Goal: Task Accomplishment & Management: Manage account settings

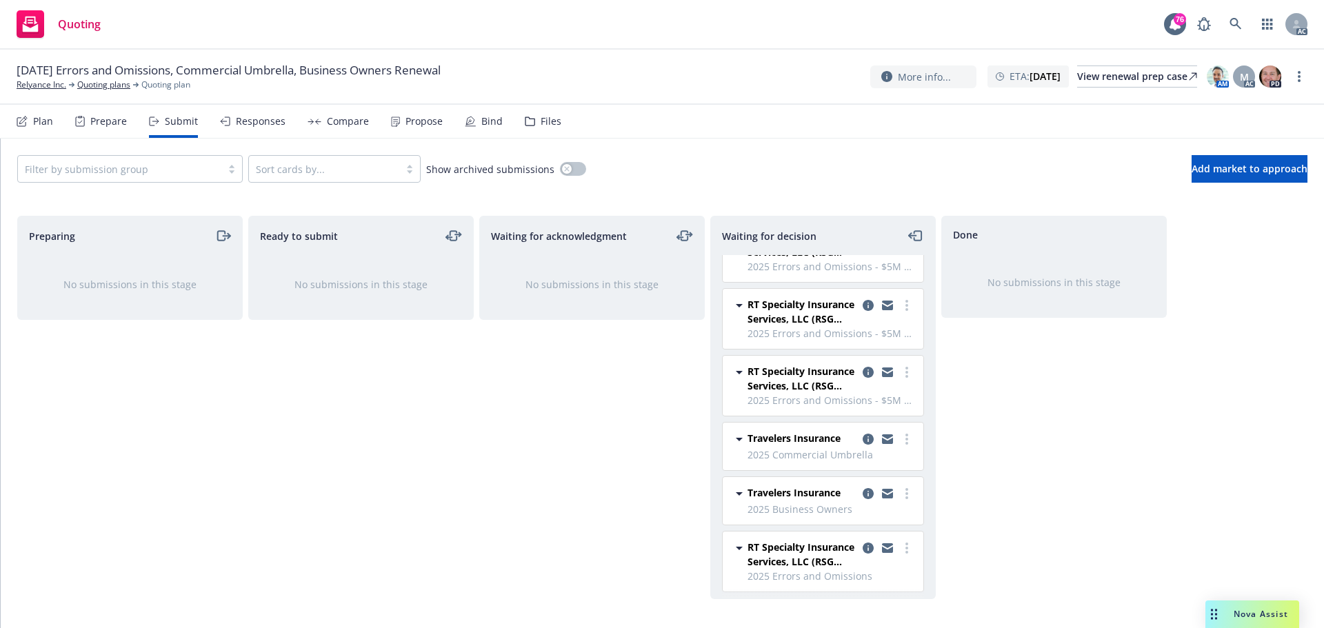
scroll to position [106, 0]
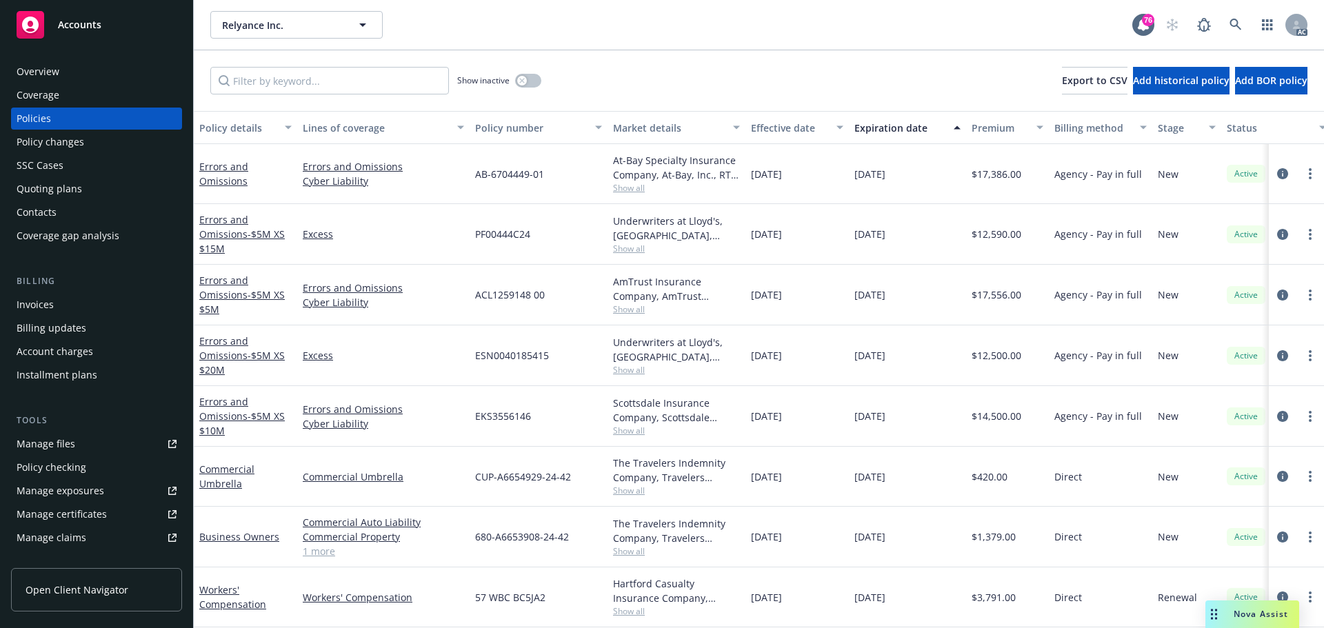
click at [619, 490] on span "Show all" at bounding box center [676, 491] width 127 height 12
click at [630, 550] on span "Show all" at bounding box center [676, 552] width 127 height 12
drag, startPoint x: 556, startPoint y: 174, endPoint x: 466, endPoint y: 181, distance: 89.9
click at [466, 181] on div "Errors and Omissions Errors and Omissions Cyber Liability AB-6704449-01 At-Bay …" at bounding box center [859, 174] width 1331 height 60
copy div "AB-6704449-01"
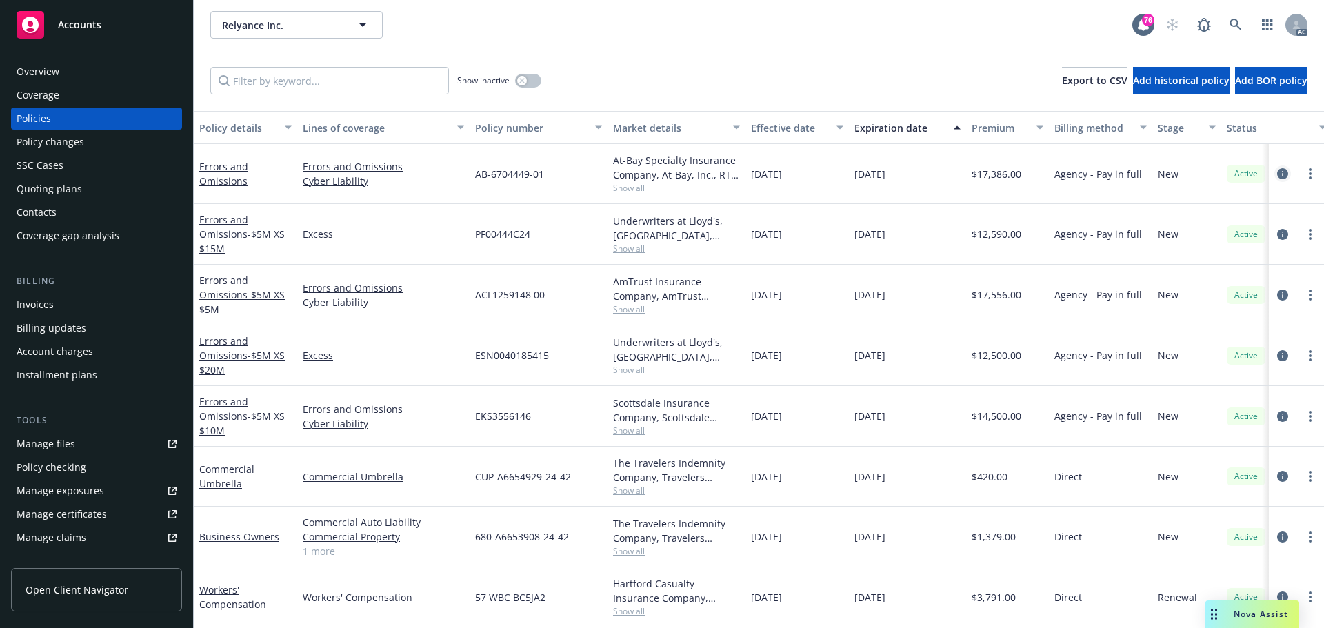
click at [1277, 170] on icon "circleInformation" at bounding box center [1282, 173] width 11 height 11
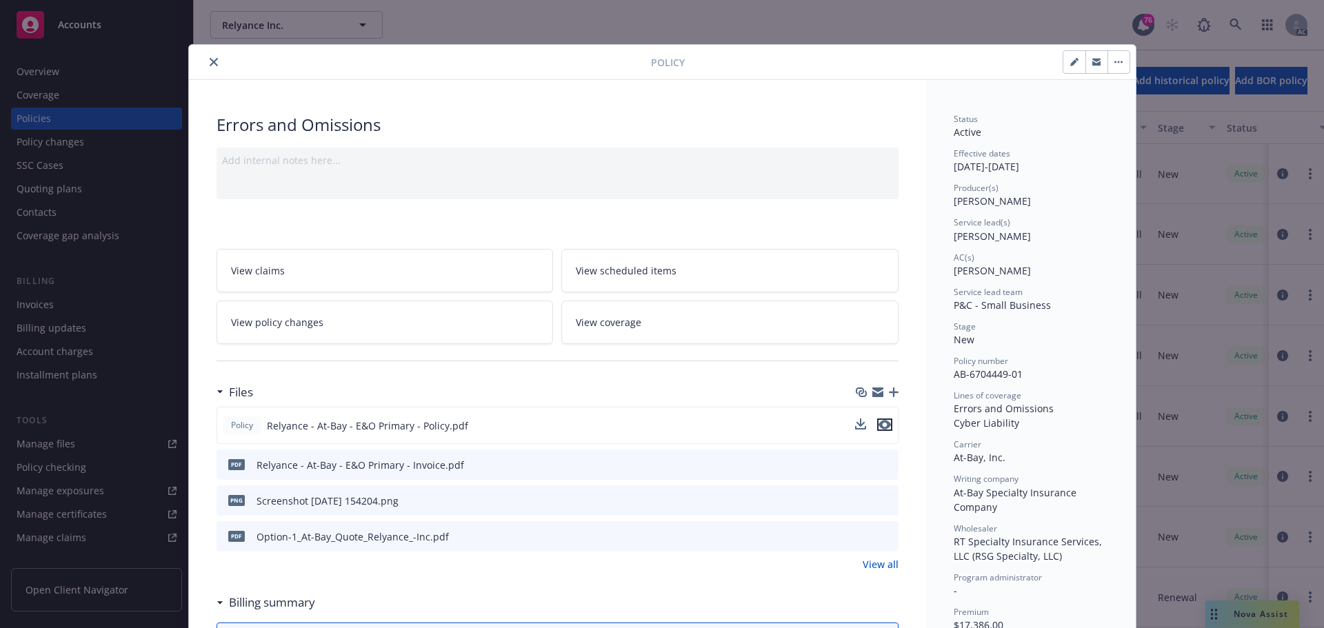
click at [883, 426] on icon "preview file" at bounding box center [885, 425] width 12 height 10
click at [210, 64] on icon "close" at bounding box center [214, 62] width 8 height 8
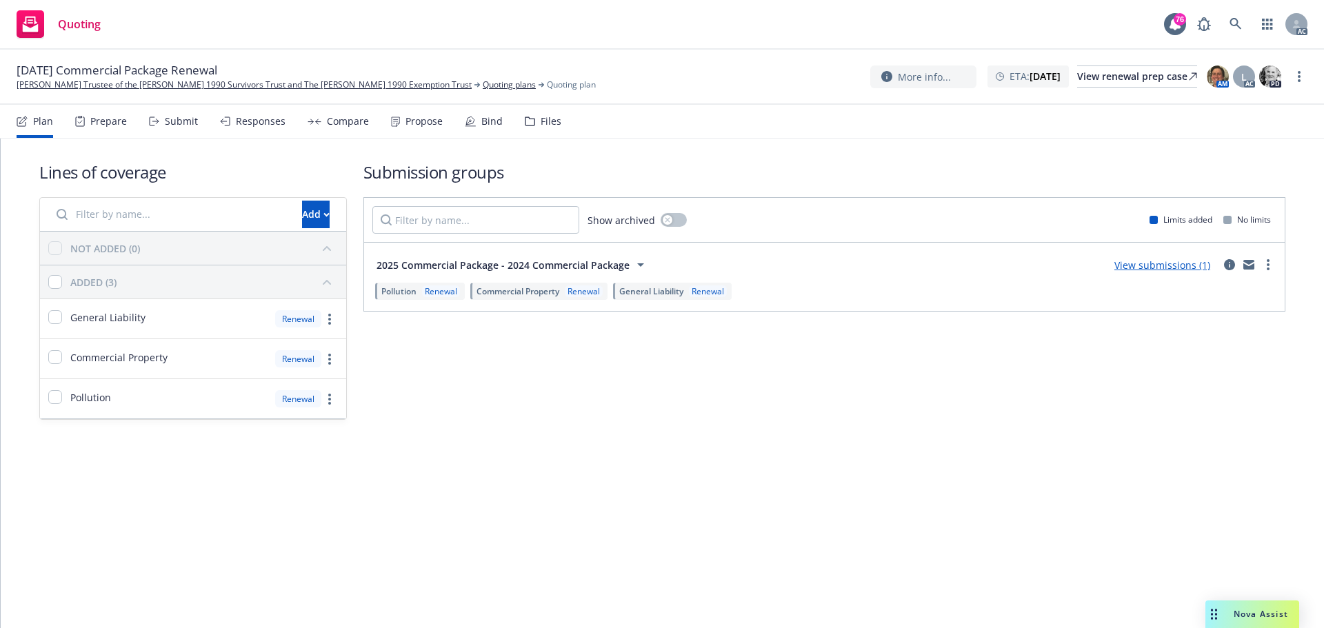
click at [171, 118] on div "Submit" at bounding box center [181, 121] width 33 height 11
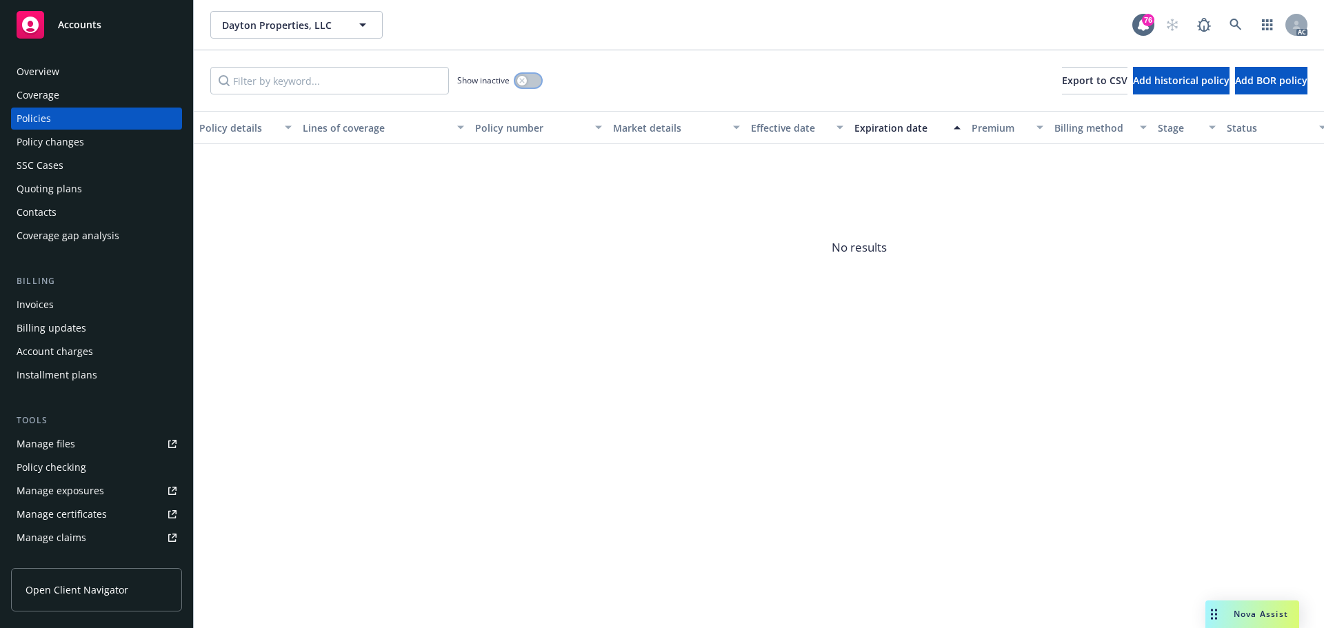
click at [532, 81] on button "button" at bounding box center [528, 81] width 26 height 14
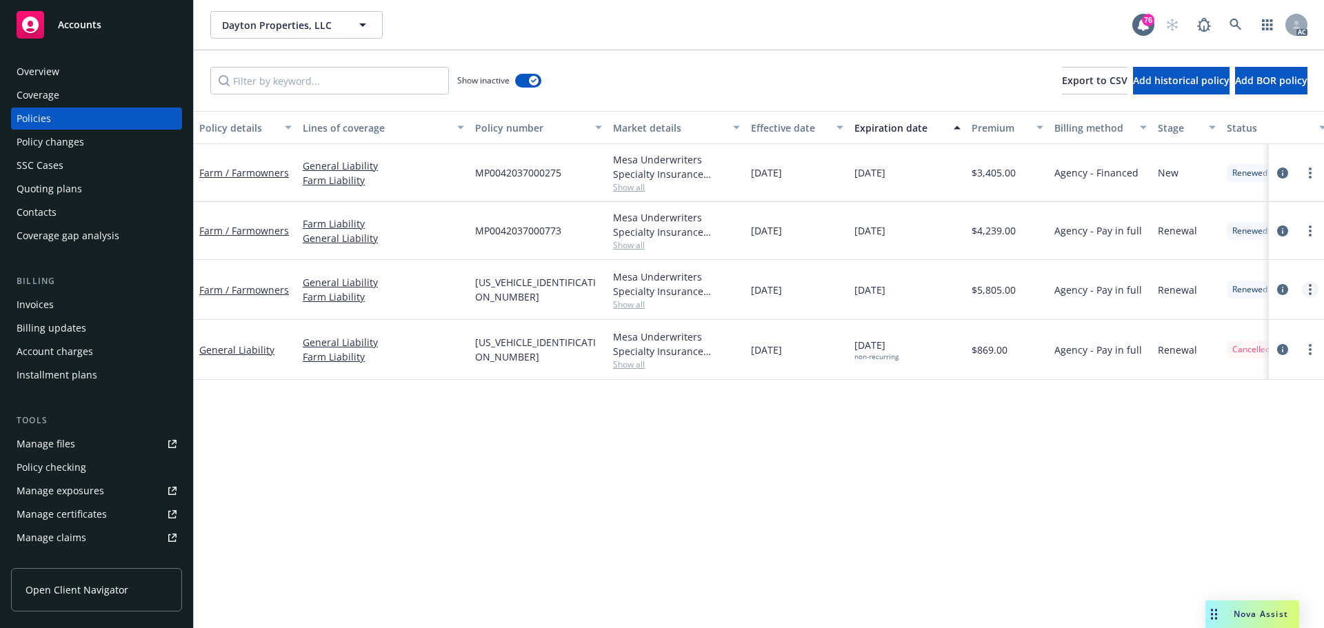
click at [1308, 291] on link "more" at bounding box center [1310, 289] width 17 height 17
click at [1255, 486] on link "Copy logging email" at bounding box center [1237, 484] width 162 height 28
